Goal: Check status: Check status

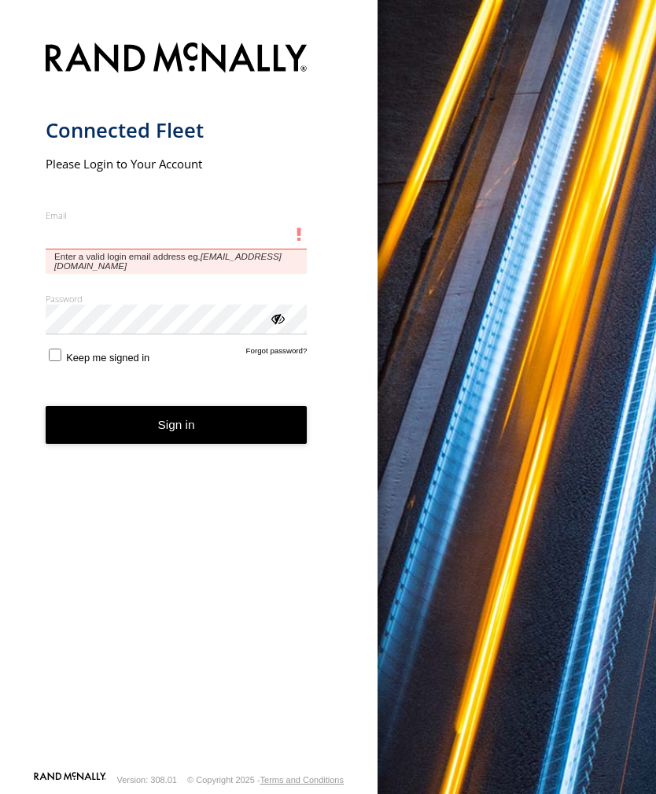
click at [103, 227] on input "Email" at bounding box center [177, 235] width 262 height 28
type input "**********"
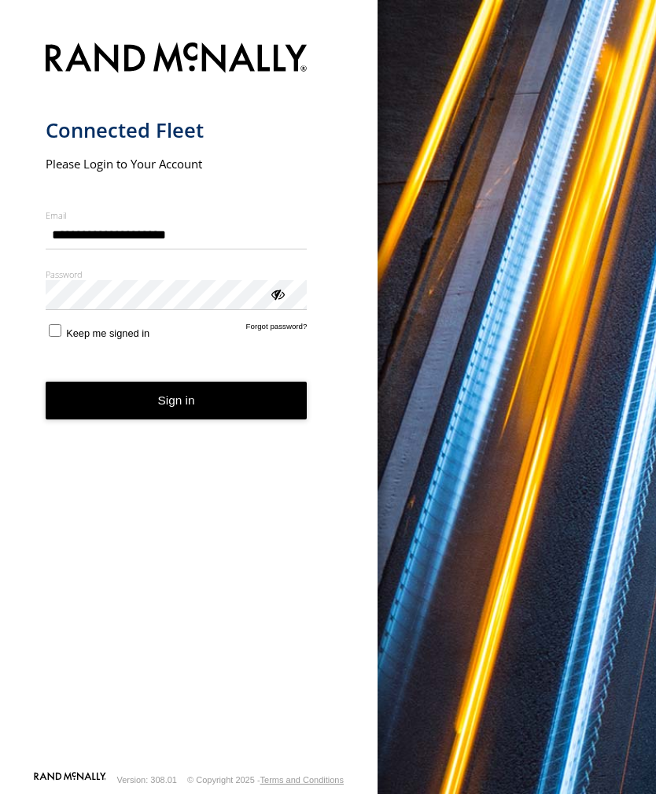
click at [176, 407] on button "Sign in" at bounding box center [177, 400] width 262 height 39
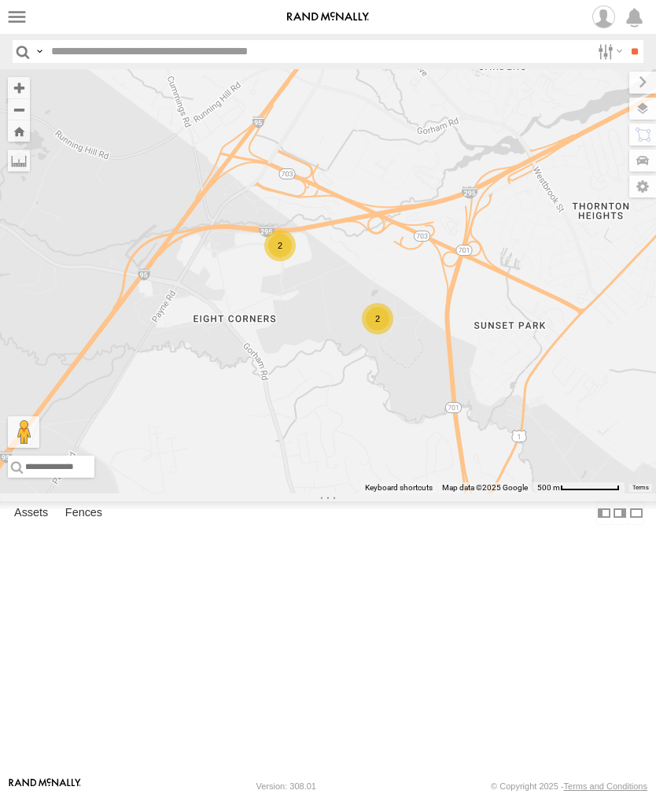
click at [18, 17] on label at bounding box center [17, 17] width 23 height 23
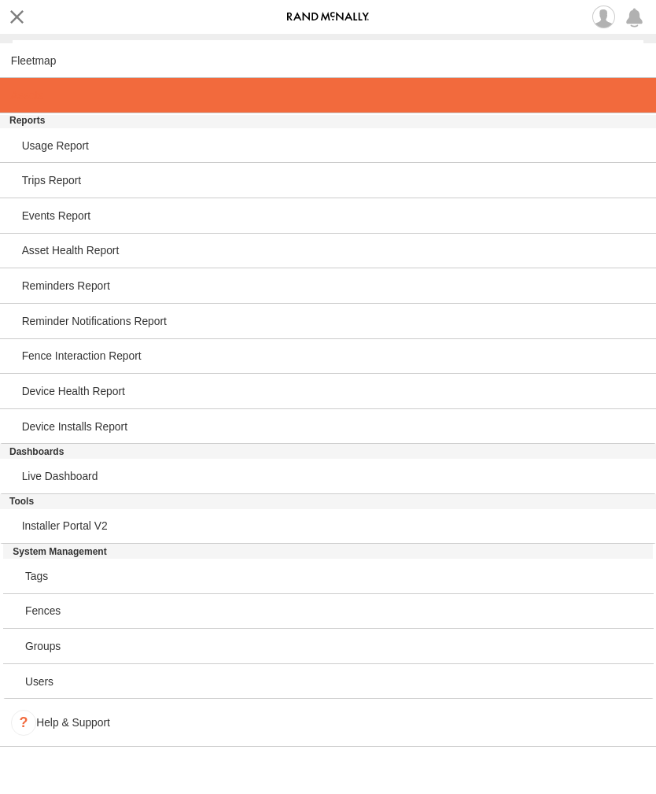
click at [41, 97] on span at bounding box center [27, 95] width 32 height 13
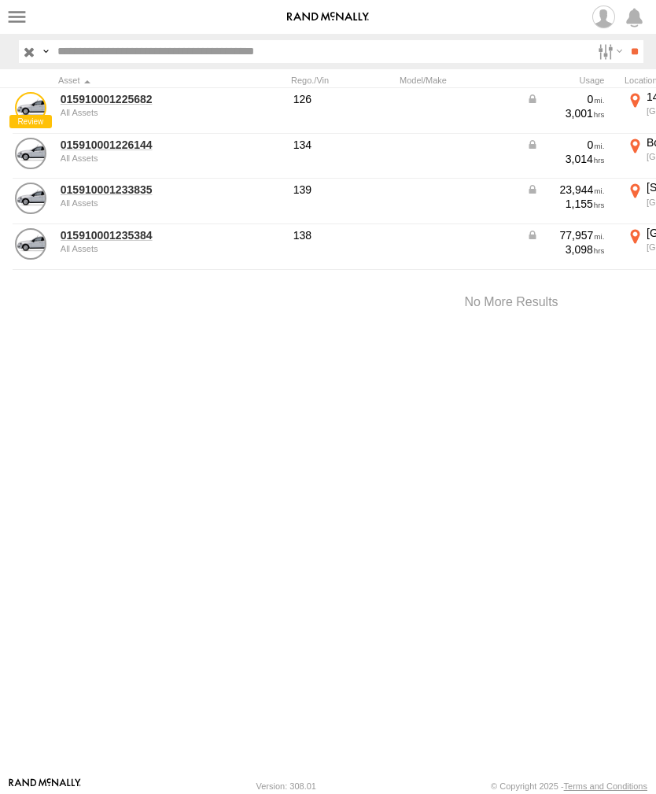
click at [114, 190] on link "015910001233835" at bounding box center [137, 189] width 153 height 14
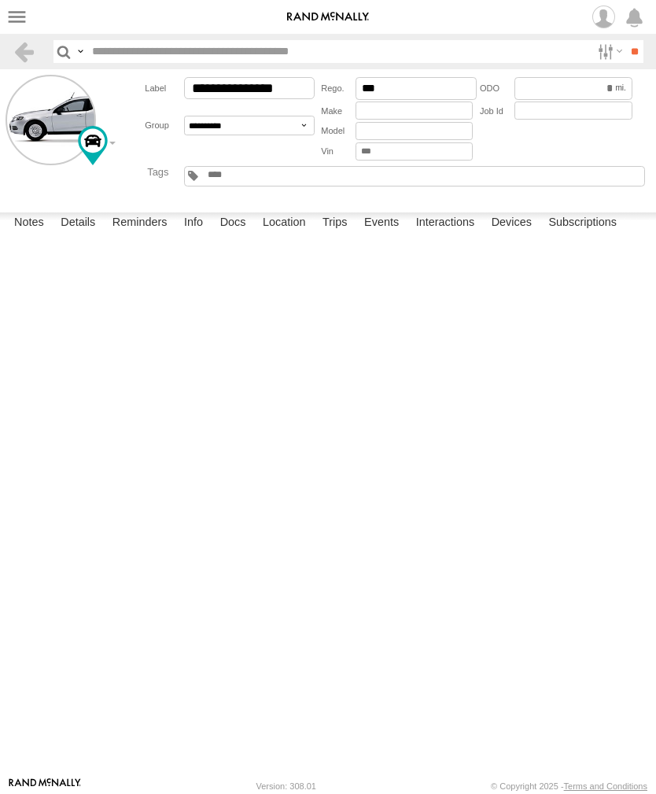
click at [387, 234] on label "Events" at bounding box center [381, 223] width 50 height 22
